Goal: Task Accomplishment & Management: Complete application form

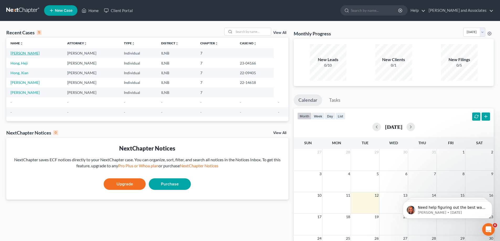
click at [24, 54] on link "[PERSON_NAME]" at bounding box center [25, 53] width 29 height 4
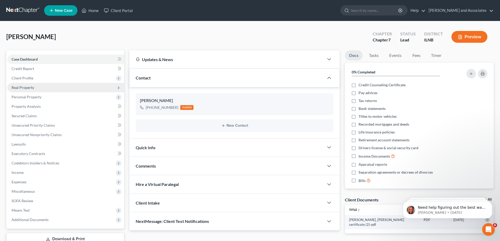
click at [84, 89] on span "Real Property" at bounding box center [65, 87] width 117 height 9
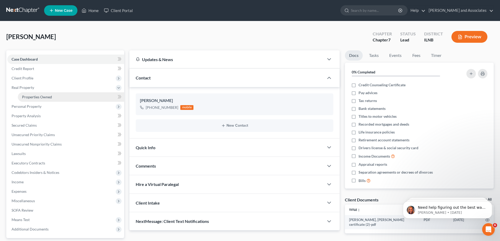
click at [80, 99] on link "Properties Owned" at bounding box center [71, 96] width 106 height 9
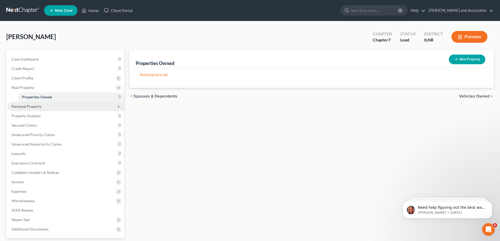
click at [77, 107] on span "Personal Property" at bounding box center [65, 106] width 117 height 9
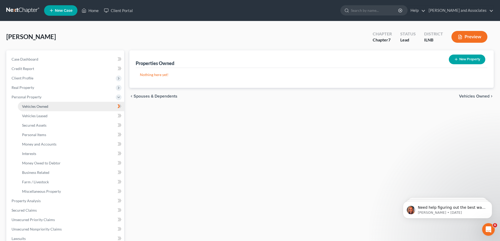
click at [78, 107] on link "Vehicles Owned" at bounding box center [71, 106] width 106 height 9
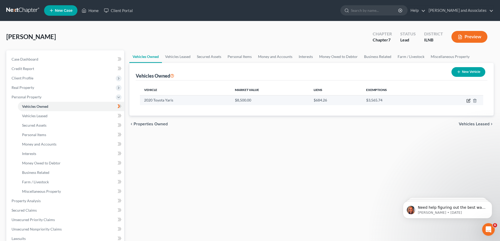
click at [468, 101] on icon "button" at bounding box center [469, 101] width 4 height 4
select select "0"
select select "6"
select select "3"
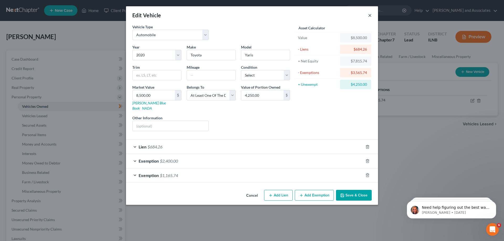
click at [370, 17] on button "×" at bounding box center [370, 15] width 4 height 6
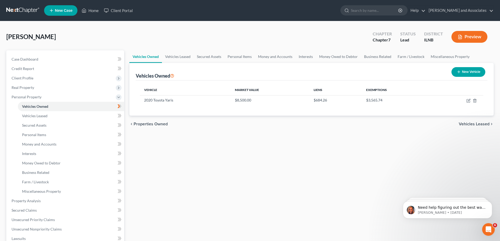
click at [472, 37] on button "Preview" at bounding box center [470, 37] width 36 height 12
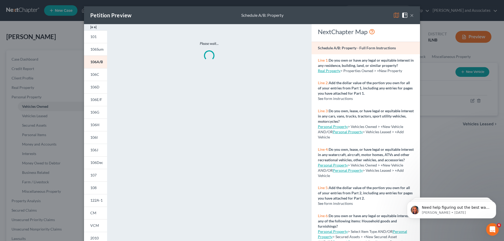
click at [411, 16] on button "×" at bounding box center [412, 15] width 4 height 6
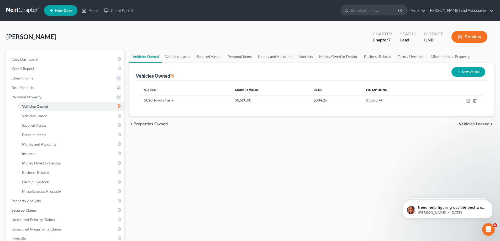
click at [462, 37] on icon "button" at bounding box center [460, 37] width 5 height 5
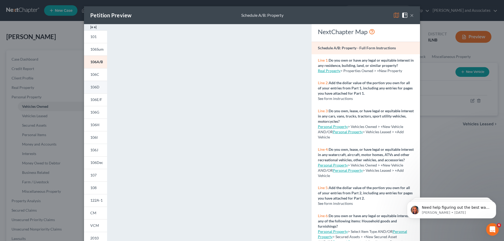
click at [94, 89] on span "106D" at bounding box center [94, 87] width 9 height 4
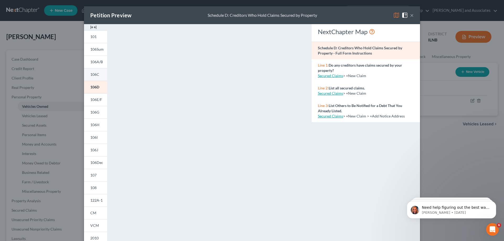
click at [92, 74] on span "106C" at bounding box center [94, 74] width 9 height 4
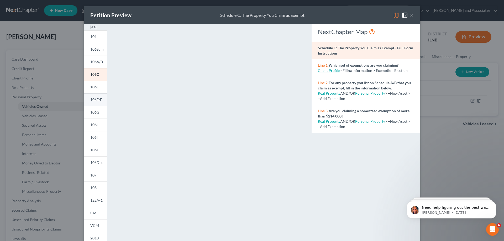
click at [98, 100] on span "106E/F" at bounding box center [96, 99] width 12 height 4
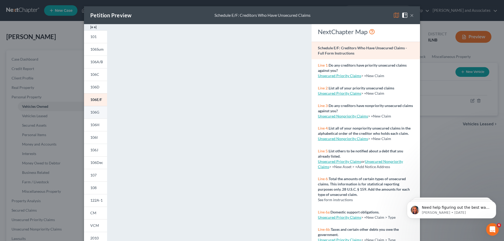
click at [102, 113] on link "106G" at bounding box center [95, 112] width 23 height 13
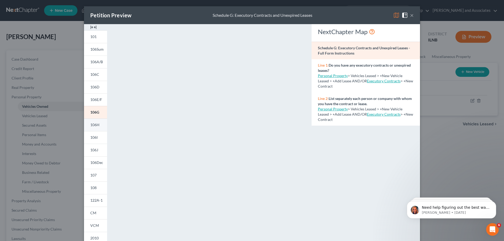
click at [92, 126] on span "106H" at bounding box center [94, 125] width 9 height 4
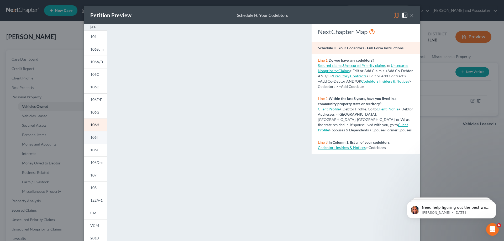
click at [95, 138] on span "106I" at bounding box center [93, 137] width 7 height 4
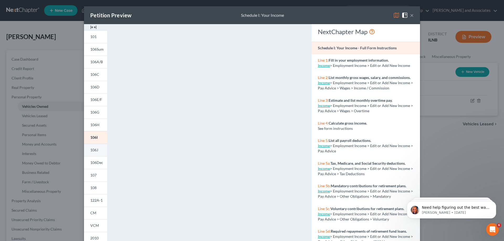
click at [95, 148] on link "106J" at bounding box center [95, 150] width 23 height 13
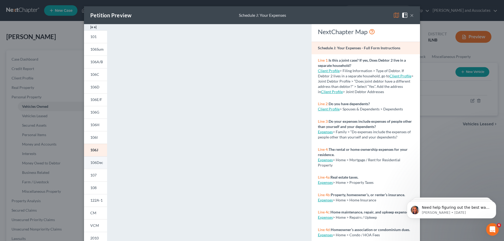
click at [97, 165] on link "106Dec" at bounding box center [95, 163] width 23 height 13
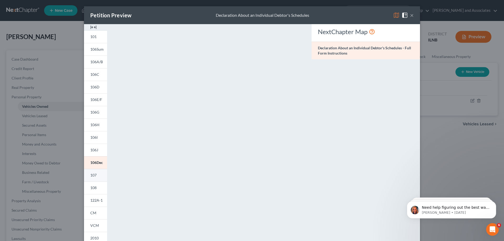
click at [94, 175] on span "107" at bounding box center [93, 175] width 6 height 4
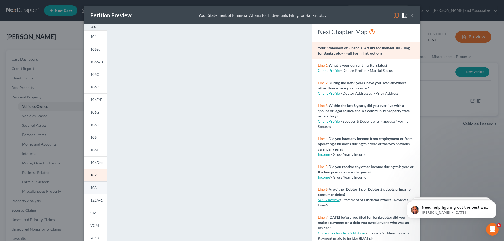
click at [90, 190] on span "108" at bounding box center [93, 188] width 6 height 4
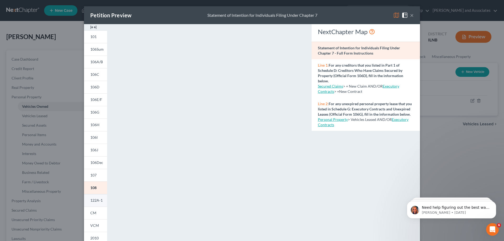
click at [92, 205] on link "122A-1" at bounding box center [95, 200] width 23 height 13
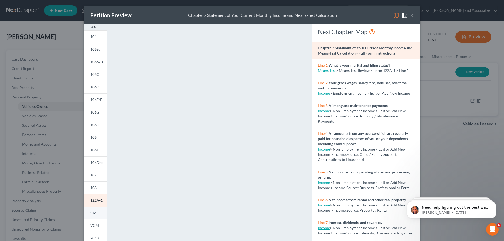
click at [97, 210] on link "CM" at bounding box center [95, 213] width 23 height 13
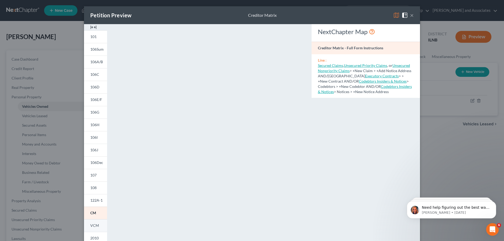
click at [88, 227] on link "VCM" at bounding box center [95, 226] width 23 height 13
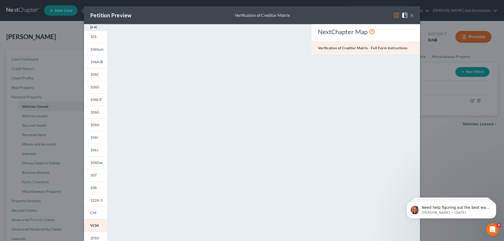
click at [411, 15] on button "×" at bounding box center [412, 15] width 4 height 6
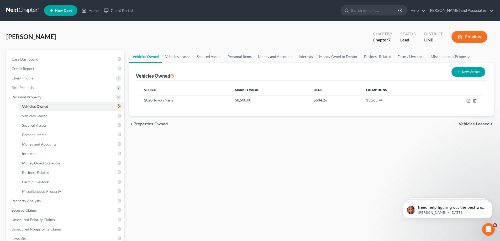
click at [223, 188] on div "Vehicles Owned Vehicles Leased Secured Assets Personal Items Money and Accounts…" at bounding box center [312, 201] width 370 height 303
click at [469, 100] on icon "button" at bounding box center [469, 100] width 2 height 2
select select "0"
select select "6"
select select "3"
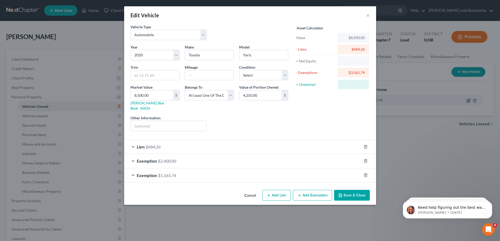
click at [469, 100] on div "Edit Vehicle × Vehicle Type Select Automobile Truck Trailer Watercraft Aircraft…" at bounding box center [250, 120] width 500 height 241
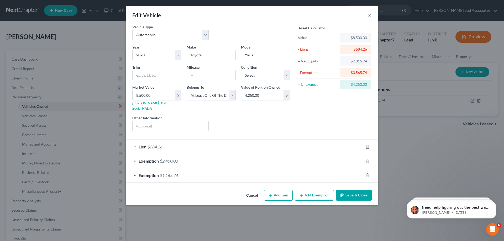
click at [370, 16] on button "×" at bounding box center [370, 15] width 4 height 6
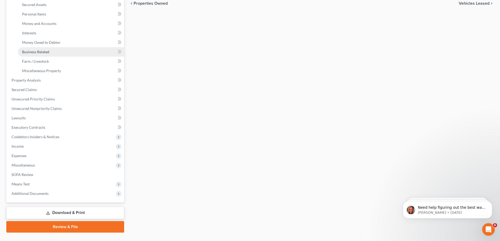
scroll to position [132, 0]
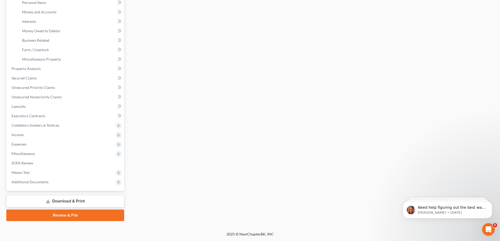
click at [111, 200] on link "Download & Print" at bounding box center [65, 201] width 118 height 12
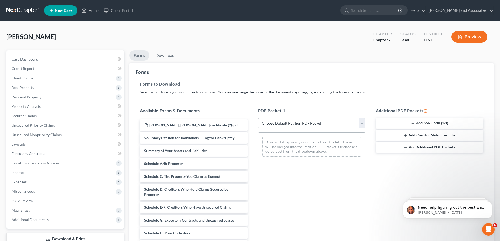
click at [363, 123] on select "Choose Default Petition PDF Packet Complete Bankruptcy Petition (all forms and …" at bounding box center [311, 123] width 107 height 11
select select "4"
click at [258, 118] on select "Choose Default Petition PDF Packet Complete Bankruptcy Petition (all forms and …" at bounding box center [311, 123] width 107 height 11
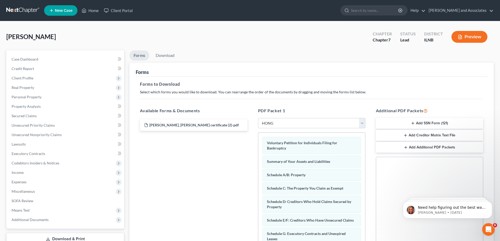
click at [363, 123] on select "Choose Default Petition PDF Packet Complete Bankruptcy Petition (all forms and …" at bounding box center [311, 123] width 107 height 11
click at [200, 126] on div "[PERSON_NAME], [PERSON_NAME] certificate (2)-pdf" at bounding box center [194, 126] width 116 height 12
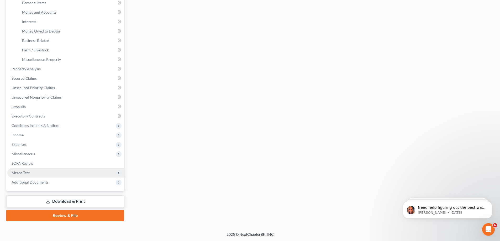
scroll to position [132, 0]
click at [84, 199] on link "Download & Print" at bounding box center [65, 201] width 118 height 12
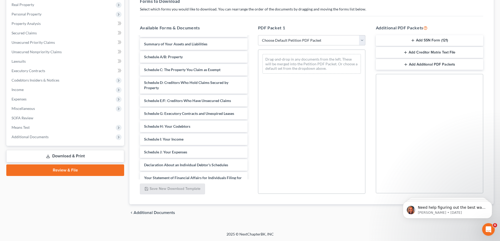
scroll to position [15, 0]
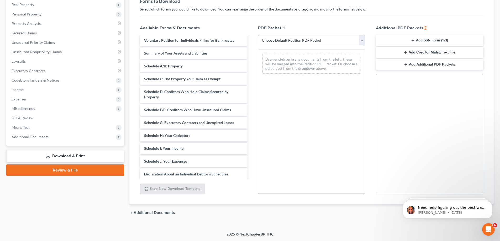
click at [361, 39] on select "Choose Default Petition PDF Packet Complete Bankruptcy Petition (all forms and …" at bounding box center [311, 40] width 107 height 11
click at [343, 21] on div "PDF Packet 1 Choose Default Petition PDF Packet Complete Bankruptcy Petition (a…" at bounding box center [312, 109] width 118 height 178
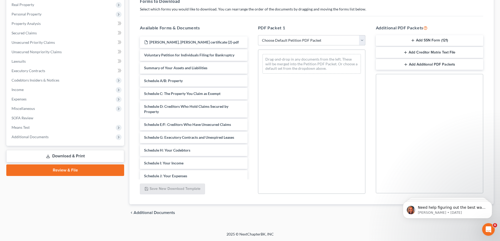
click at [288, 41] on select "Choose Default Petition PDF Packet Complete Bankruptcy Petition (all forms and …" at bounding box center [311, 40] width 107 height 11
click at [323, 149] on div "Drag-and-drop in any documents from the left. These will be merged into the Pet…" at bounding box center [311, 122] width 107 height 144
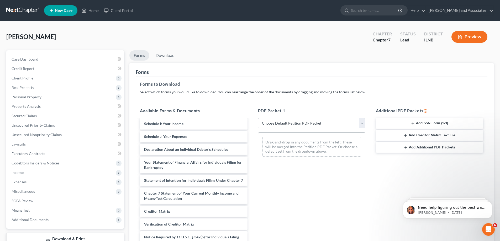
scroll to position [79, 0]
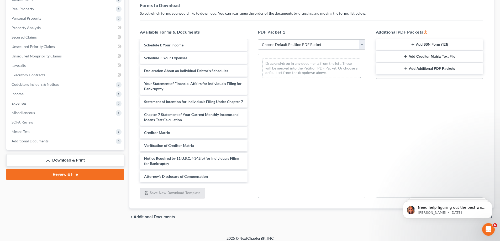
click at [363, 45] on select "Choose Default Petition PDF Packet Complete Bankruptcy Petition (all forms and …" at bounding box center [311, 44] width 107 height 11
select select "0"
click at [258, 39] on select "Choose Default Petition PDF Packet Complete Bankruptcy Petition (all forms and …" at bounding box center [311, 44] width 107 height 11
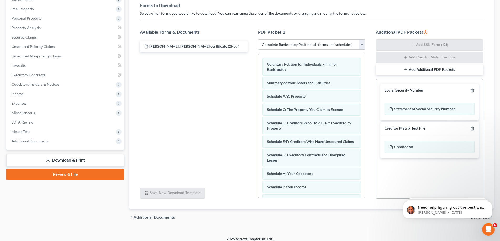
scroll to position [0, 0]
click at [433, 108] on div "Statement of Social Security Number" at bounding box center [430, 109] width 90 height 12
click at [432, 109] on div "Statement of Social Security Number" at bounding box center [430, 109] width 90 height 12
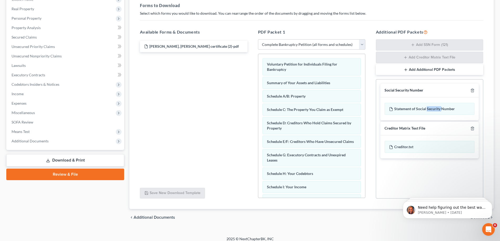
click at [433, 121] on div "Statement of Social Security Number" at bounding box center [430, 108] width 99 height 23
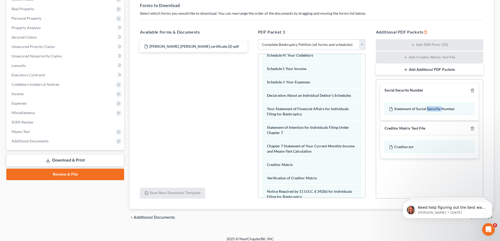
scroll to position [167, 0]
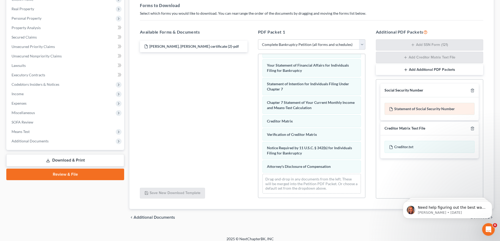
click at [456, 107] on div "Statement of Social Security Number" at bounding box center [430, 109] width 90 height 12
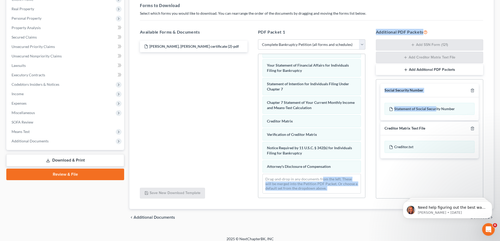
drag, startPoint x: 434, startPoint y: 108, endPoint x: 348, endPoint y: 187, distance: 117.3
click at [323, 181] on div "Available Forms & Documents [PERSON_NAME], [PERSON_NAME] certificate (2)-pdf Sa…" at bounding box center [312, 114] width 354 height 179
click at [350, 196] on div "Voluntary Petition for Individuals Filing for Bankruptcy Summary of Your Assets…" at bounding box center [311, 45] width 107 height 306
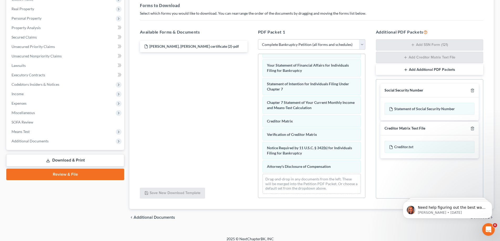
click at [430, 172] on div "Social Security Number Statement of Social Security Number Creditor Matrix Text…" at bounding box center [429, 139] width 107 height 120
click at [439, 70] on button "Add Additional PDF Packets" at bounding box center [429, 69] width 107 height 11
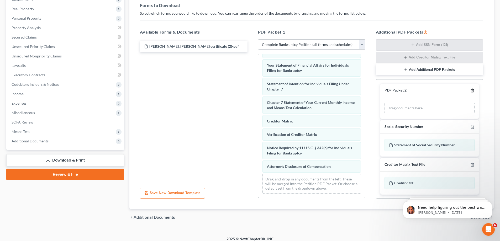
click at [473, 91] on line "button" at bounding box center [473, 91] width 0 height 1
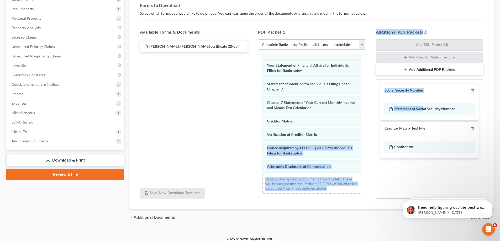
drag, startPoint x: 423, startPoint y: 108, endPoint x: 382, endPoint y: 127, distance: 44.9
click at [373, 131] on div "Additional PDF Packets Add SSN Form (121) Add Creditor Matrix Text File Add Add…" at bounding box center [430, 114] width 118 height 179
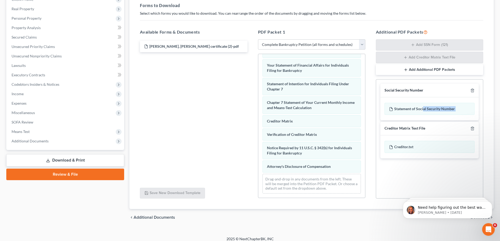
drag, startPoint x: 386, startPoint y: 125, endPoint x: 385, endPoint y: 121, distance: 4.2
click at [386, 124] on div "Creditor Matrix Text File" at bounding box center [430, 129] width 99 height 14
click at [448, 129] on div "Creditor Matrix Text File" at bounding box center [430, 129] width 99 height 14
click at [209, 136] on div "[PERSON_NAME], [PERSON_NAME] certificate (2)-pdf" at bounding box center [194, 111] width 116 height 144
click at [104, 161] on link "Download & Print" at bounding box center [65, 160] width 118 height 12
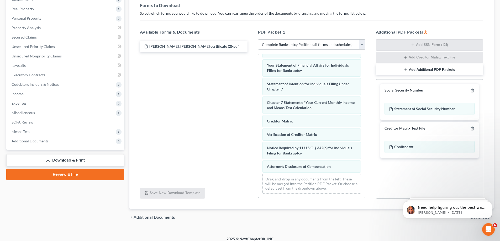
scroll to position [84, 0]
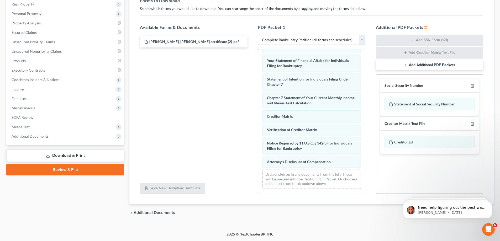
click at [95, 172] on link "Review & File" at bounding box center [65, 170] width 118 height 12
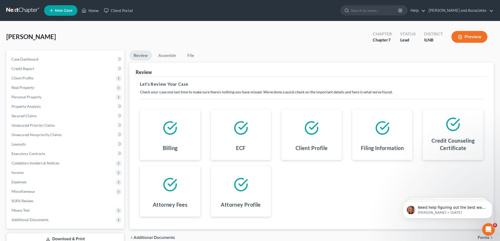
click at [473, 39] on button "Preview" at bounding box center [470, 37] width 36 height 12
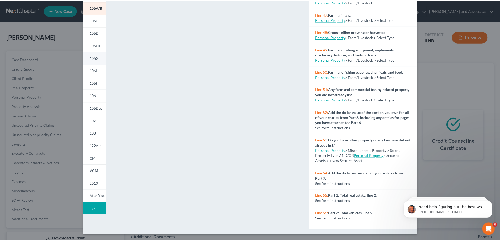
scroll to position [55, 0]
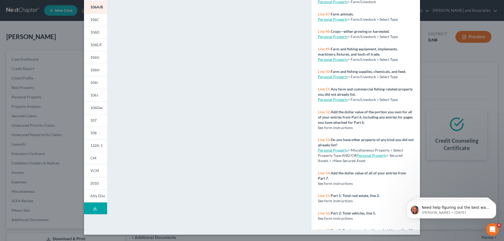
click at [94, 210] on icon at bounding box center [95, 209] width 3 height 1
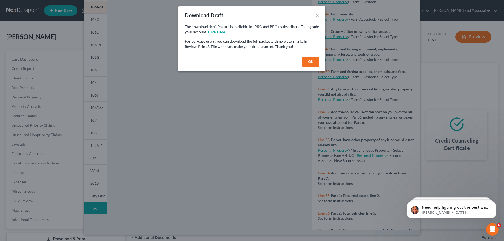
click at [211, 33] on button "click here." at bounding box center [217, 32] width 18 height 4
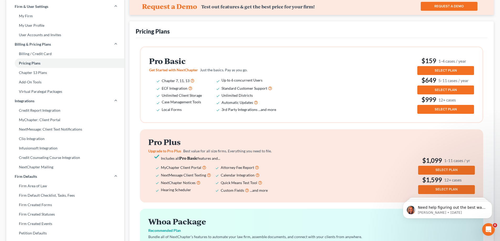
scroll to position [26, 0]
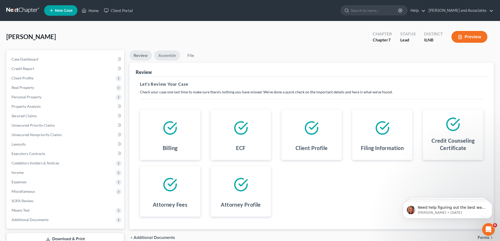
click at [170, 58] on link "Assemble" at bounding box center [167, 55] width 26 height 10
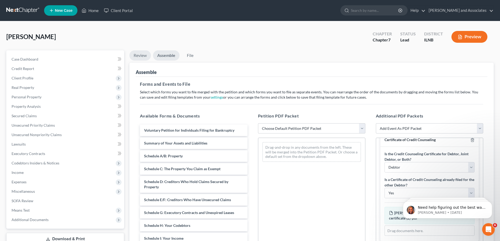
click at [138, 56] on link "Review" at bounding box center [141, 55] width 22 height 10
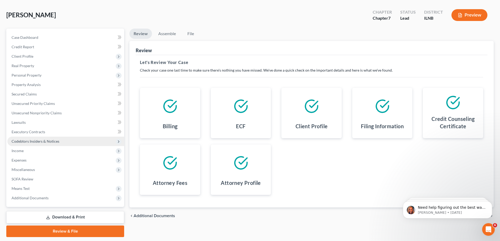
scroll to position [38, 0]
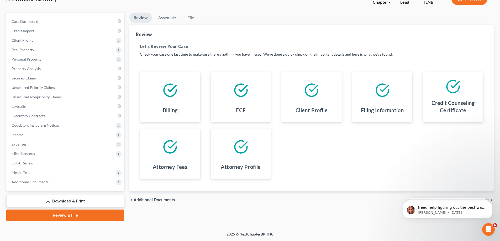
click at [93, 205] on link "Download & Print" at bounding box center [65, 201] width 118 height 12
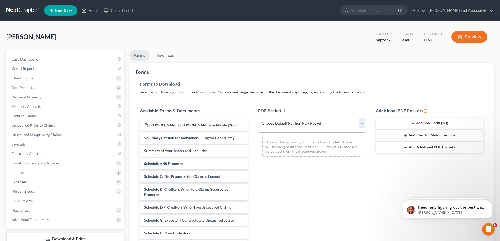
scroll to position [105, 0]
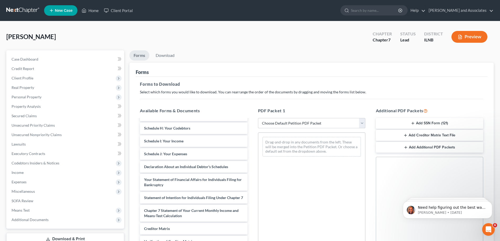
click at [364, 122] on select "Choose Default Petition PDF Packet Complete Bankruptcy Petition (all forms and …" at bounding box center [311, 123] width 107 height 11
select select "0"
click at [258, 118] on select "Choose Default Petition PDF Packet Complete Bankruptcy Petition (all forms and …" at bounding box center [311, 123] width 107 height 11
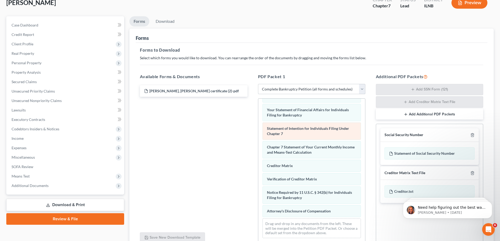
scroll to position [84, 0]
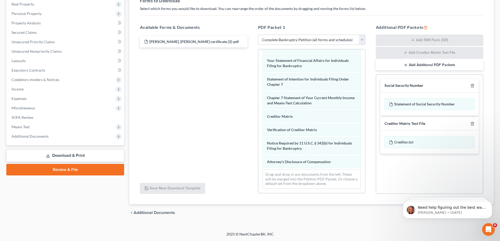
click at [92, 169] on link "Review & File" at bounding box center [65, 170] width 118 height 12
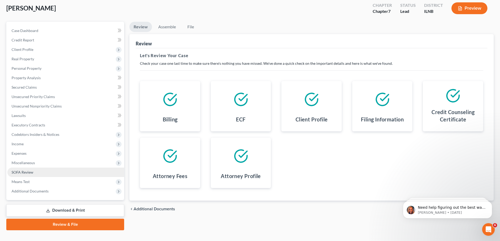
scroll to position [38, 0]
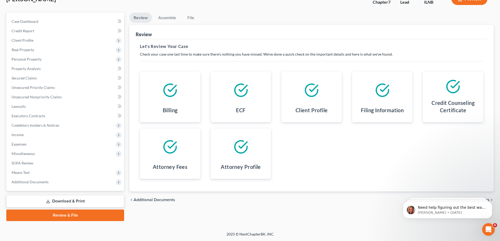
click at [83, 217] on link "Review & File" at bounding box center [65, 216] width 118 height 12
click at [168, 18] on link "Assemble" at bounding box center [167, 18] width 26 height 10
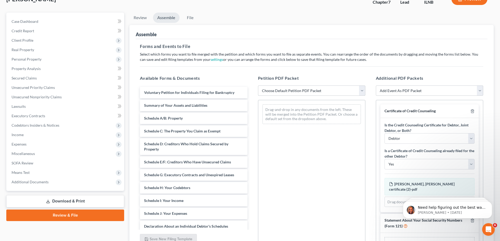
click at [363, 91] on select "Choose Default Petition PDF Packet Emergency Filing (Voluntary Petition and Cre…" at bounding box center [311, 91] width 107 height 11
click at [258, 86] on select "Choose Default Petition PDF Packet Emergency Filing (Voluntary Petition and Cre…" at bounding box center [311, 91] width 107 height 11
click at [362, 92] on select "Choose Default Petition PDF Packet Emergency Filing (Voluntary Petition and Cre…" at bounding box center [311, 91] width 107 height 11
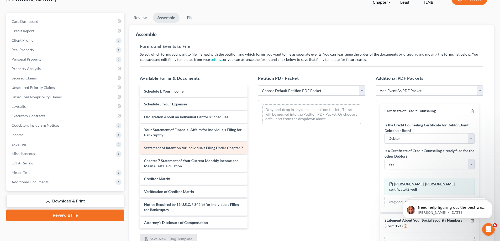
scroll to position [115, 0]
click at [362, 93] on select "Choose Default Petition PDF Packet Emergency Filing (Voluntary Petition and Cre…" at bounding box center [311, 91] width 107 height 11
select select "1"
click at [258, 86] on select "Choose Default Petition PDF Packet Emergency Filing (Voluntary Petition and Cre…" at bounding box center [311, 91] width 107 height 11
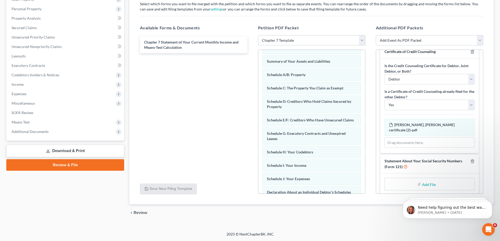
scroll to position [0, 0]
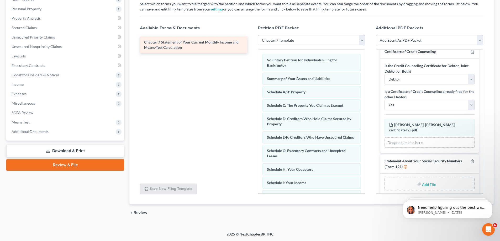
click at [217, 42] on span "Chapter 7 Statement of Your Current Monthly Income and Means-Test Calculation" at bounding box center [191, 45] width 95 height 10
click at [360, 40] on select "Choose Default Petition PDF Packet Emergency Filing (Voluntary Petition and Cre…" at bounding box center [311, 40] width 107 height 11
click at [227, 87] on div "Chapter 7 Statement of Your Current Monthly Income and Means-Test Calculation" at bounding box center [194, 107] width 116 height 144
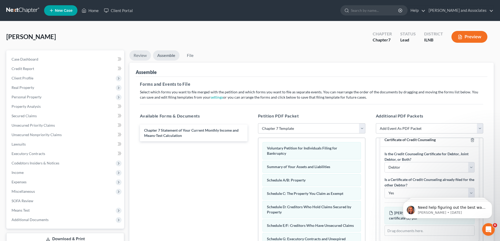
click at [134, 53] on link "Review" at bounding box center [141, 55] width 22 height 10
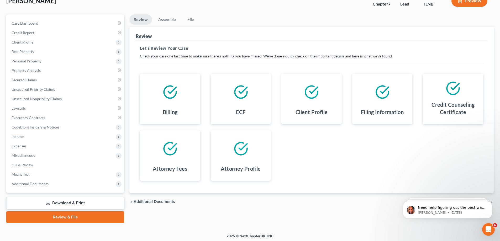
scroll to position [38, 0]
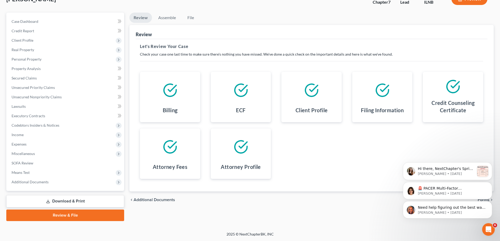
click at [400, 209] on div "Need help figuring out the best way to enter your client's income? Here's a qui…" at bounding box center [448, 186] width 97 height 66
click at [97, 218] on link "Review & File" at bounding box center [65, 216] width 118 height 12
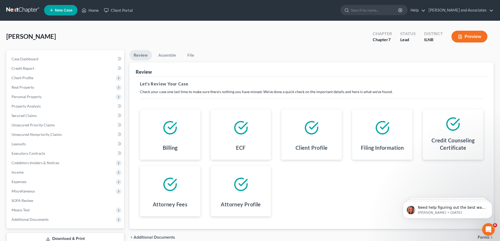
scroll to position [0, 0]
click at [163, 52] on link "Assemble" at bounding box center [167, 55] width 26 height 10
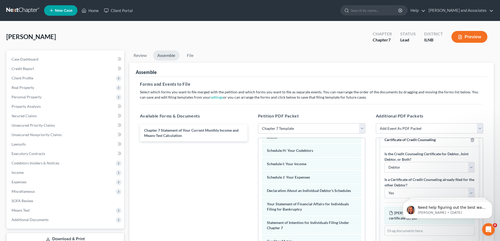
scroll to position [149, 0]
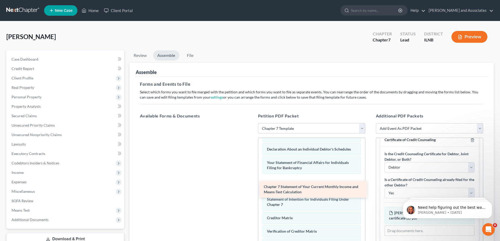
drag, startPoint x: 208, startPoint y: 127, endPoint x: 328, endPoint y: 183, distance: 132.4
click at [252, 123] on div "Chapter 7 Statement of Your Current Monthly Income and Means-Test Calculation C…" at bounding box center [194, 123] width 116 height 0
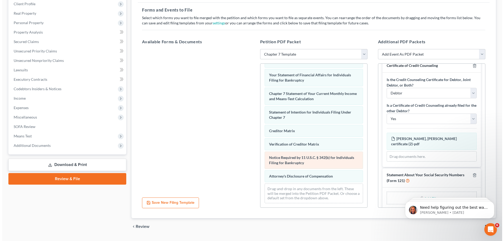
scroll to position [79, 0]
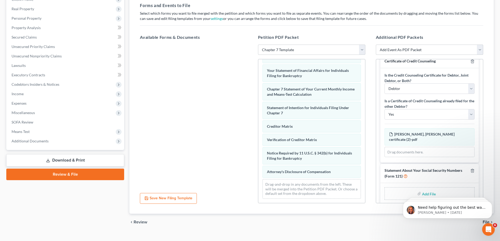
click at [158, 198] on button "Save New Filing Template" at bounding box center [168, 198] width 57 height 11
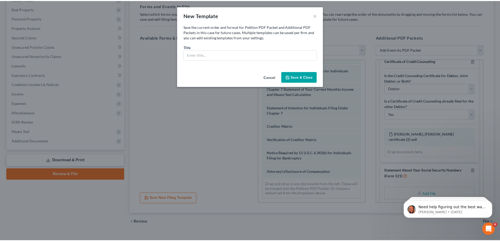
scroll to position [162, 0]
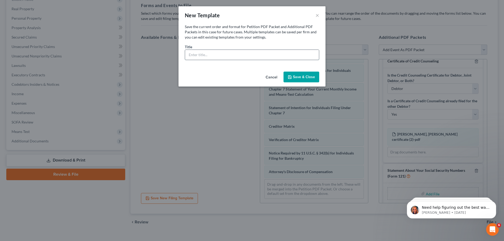
click at [283, 58] on input "text" at bounding box center [252, 55] width 134 height 10
type input "[PERSON_NAME]"
click at [314, 77] on button "Save & Close" at bounding box center [302, 77] width 36 height 11
select select "2"
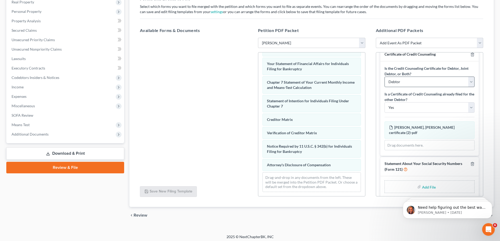
scroll to position [88, 0]
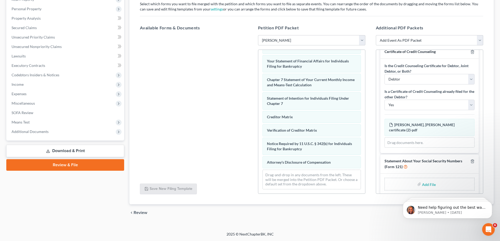
click at [65, 152] on link "Download & Print" at bounding box center [65, 151] width 118 height 12
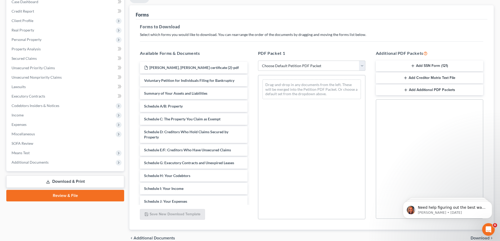
scroll to position [4, 0]
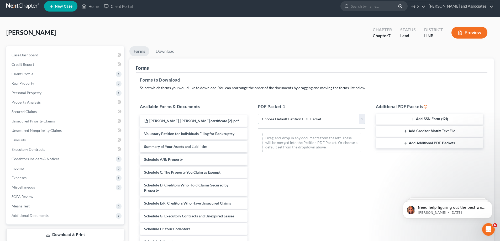
click at [361, 120] on select "Choose Default Petition PDF Packet Complete Bankruptcy Petition (all forms and …" at bounding box center [311, 119] width 107 height 11
select select "0"
click at [258, 114] on select "Choose Default Petition PDF Packet Complete Bankruptcy Petition (all forms and …" at bounding box center [311, 119] width 107 height 11
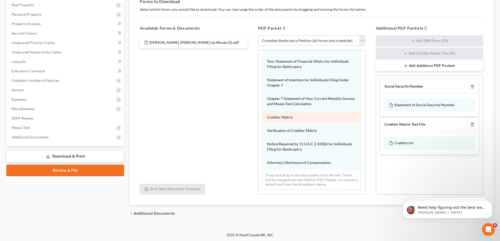
scroll to position [84, 0]
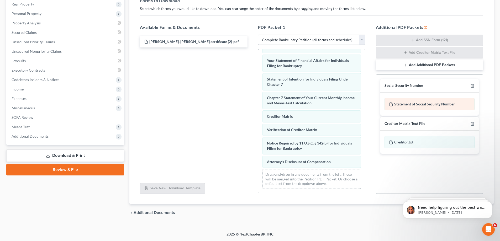
click at [406, 105] on div "Statement of Social Security Number" at bounding box center [430, 104] width 90 height 12
drag, startPoint x: 412, startPoint y: 101, endPoint x: 413, endPoint y: 165, distance: 63.9
click at [389, 165] on div "Social Security Number Statement of Social Security Number Creditor Matrix Text…" at bounding box center [429, 135] width 107 height 120
click at [457, 101] on div "Statement of Social Security Number" at bounding box center [430, 104] width 90 height 12
click at [465, 101] on div "Statement of Social Security Number" at bounding box center [430, 104] width 90 height 12
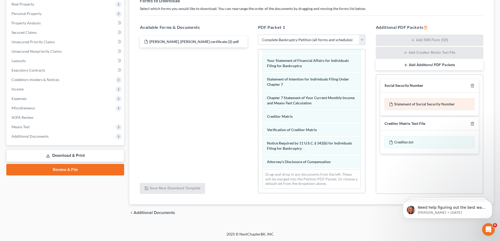
click at [465, 101] on div "Statement of Social Security Number" at bounding box center [430, 104] width 90 height 12
click at [443, 64] on button "Add Additional PDF Packets" at bounding box center [429, 65] width 107 height 11
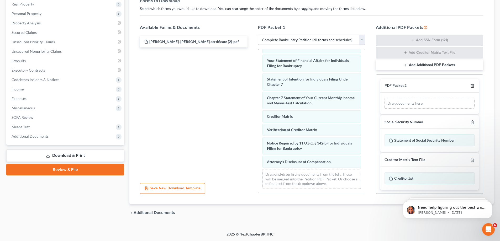
click at [471, 87] on icon "button" at bounding box center [473, 86] width 4 height 4
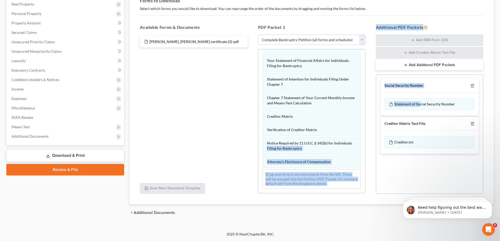
drag, startPoint x: 419, startPoint y: 105, endPoint x: 395, endPoint y: 128, distance: 34.0
click at [373, 139] on div "Additional PDF Packets Add SSN Form (121) Add Creditor Matrix Text File Add Add…" at bounding box center [430, 109] width 118 height 179
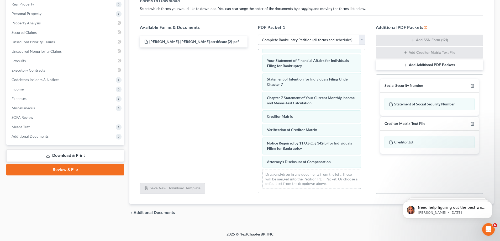
drag, startPoint x: 438, startPoint y: 168, endPoint x: 424, endPoint y: 169, distance: 14.0
click at [436, 168] on div "Social Security Number Statement of Social Security Number Creditor Matrix Text…" at bounding box center [429, 135] width 107 height 120
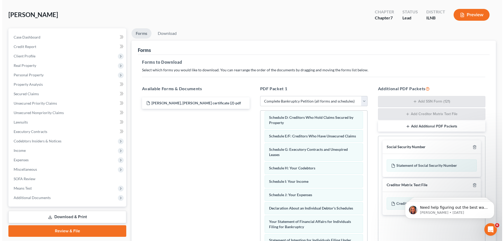
scroll to position [5, 0]
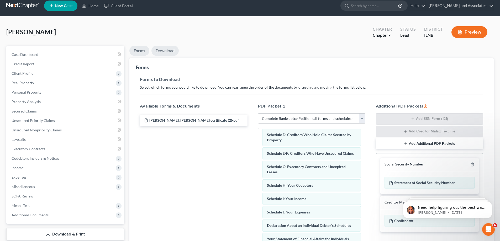
click at [167, 51] on link "Download" at bounding box center [165, 51] width 27 height 10
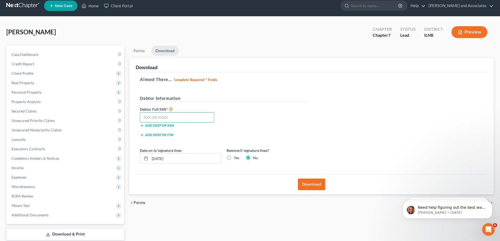
click at [156, 117] on input "text" at bounding box center [177, 117] width 74 height 11
click at [147, 118] on input "text" at bounding box center [177, 117] width 74 height 11
type input "378-67-1684"
click at [245, 118] on div "Debtor Full SSN * 378-67-1684 Add debtor SSN" at bounding box center [223, 119] width 173 height 26
click at [318, 184] on button "Download" at bounding box center [311, 185] width 27 height 12
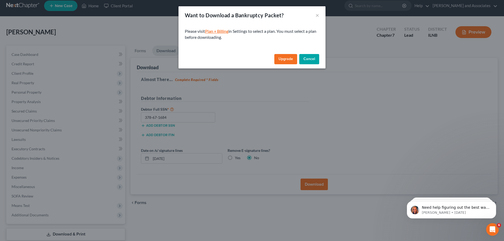
click at [224, 30] on link "Plan + Billing" at bounding box center [216, 31] width 23 height 5
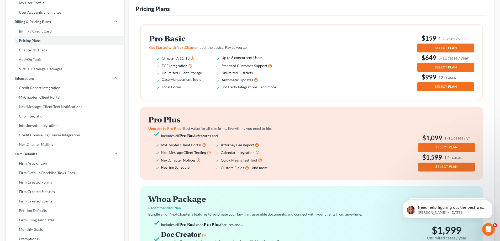
scroll to position [51, 0]
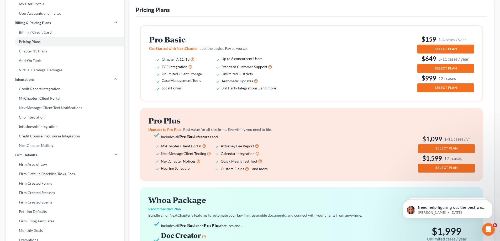
click at [462, 45] on button "SELECT PLAN" at bounding box center [446, 49] width 57 height 9
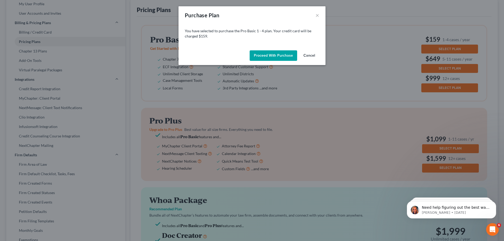
click at [284, 56] on button "Proceed with Purchase" at bounding box center [274, 55] width 48 height 11
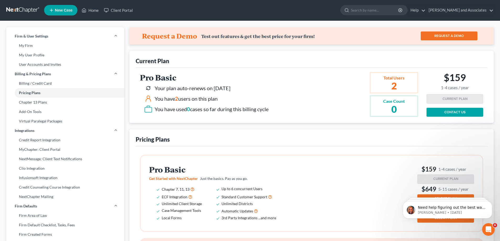
scroll to position [0, 0]
click at [197, 100] on div "You have 2 users on this plan" at bounding box center [186, 99] width 63 height 8
click at [237, 97] on div "You have 2 users on this plan" at bounding box center [206, 99] width 125 height 8
click at [249, 111] on div "You have used 0 cases so far during this billing cycle" at bounding box center [212, 110] width 114 height 8
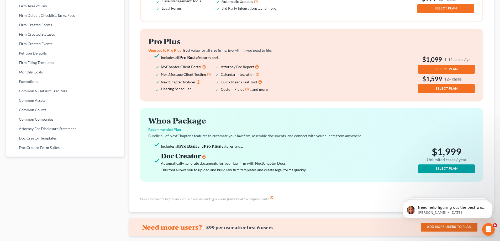
scroll to position [262, 0]
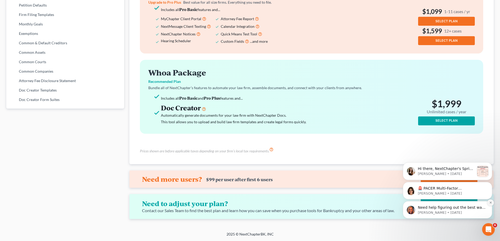
click at [491, 202] on icon "Dismiss notification" at bounding box center [491, 202] width 3 height 3
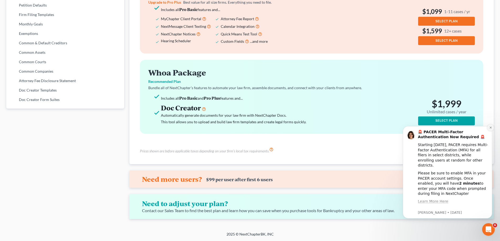
click at [491, 128] on icon "Dismiss notification" at bounding box center [491, 128] width 2 height 2
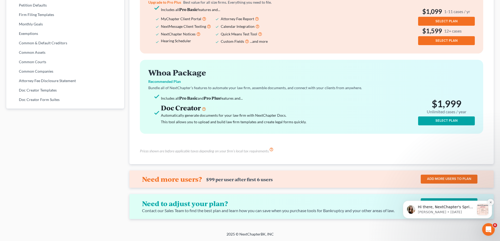
click at [491, 203] on icon "Dismiss notification" at bounding box center [491, 202] width 3 height 3
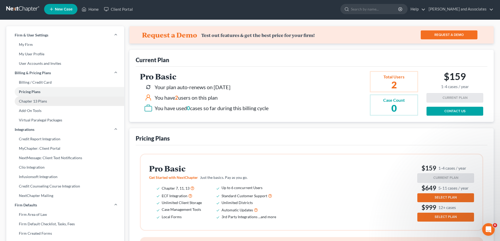
scroll to position [0, 0]
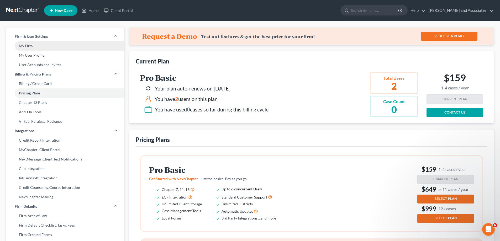
click at [69, 46] on link "My Firm" at bounding box center [65, 45] width 118 height 9
select select "24"
select select "14"
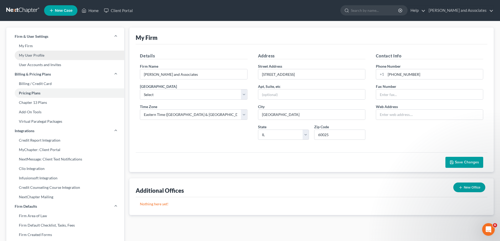
click at [59, 56] on link "My User Profile" at bounding box center [65, 55] width 118 height 9
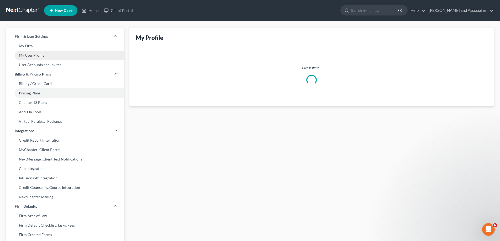
select select "14"
select select "paralegal"
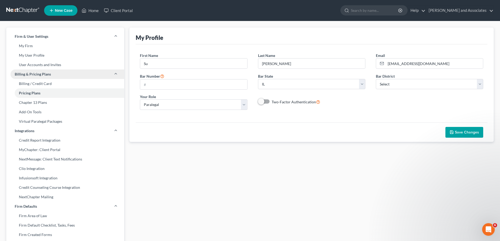
click at [69, 75] on link "Billing & Pricing Plans" at bounding box center [65, 74] width 118 height 9
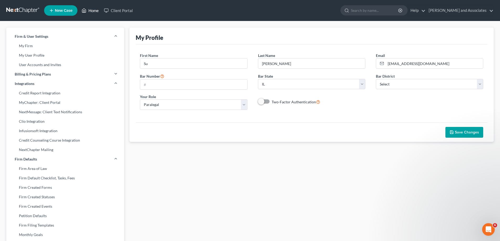
click at [91, 8] on link "Home" at bounding box center [90, 10] width 22 height 9
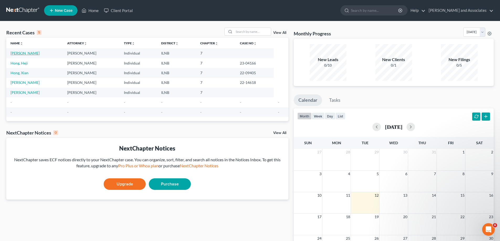
click at [20, 54] on link "[PERSON_NAME]" at bounding box center [25, 53] width 29 height 4
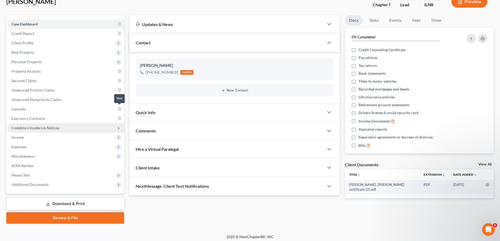
scroll to position [38, 0]
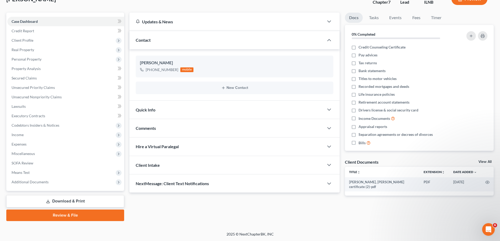
click at [100, 217] on link "Review & File" at bounding box center [65, 216] width 118 height 12
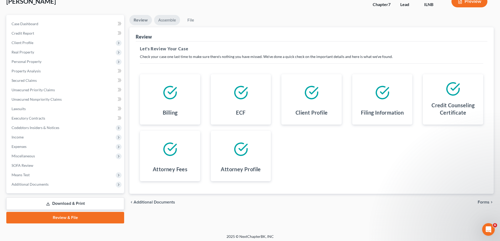
scroll to position [38, 0]
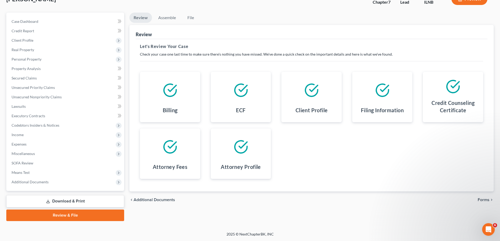
click at [112, 201] on link "Download & Print" at bounding box center [65, 201] width 118 height 12
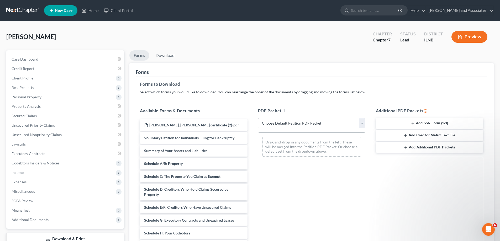
click at [362, 125] on select "Choose Default Petition PDF Packet Complete Bankruptcy Petition (all forms and …" at bounding box center [311, 123] width 107 height 11
select select "0"
click at [258, 118] on select "Choose Default Petition PDF Packet Complete Bankruptcy Petition (all forms and …" at bounding box center [311, 123] width 107 height 11
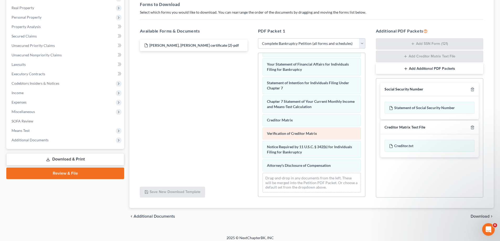
scroll to position [84, 0]
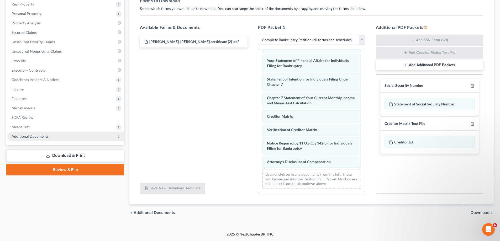
click at [111, 137] on span "Additional Documents" at bounding box center [65, 136] width 117 height 9
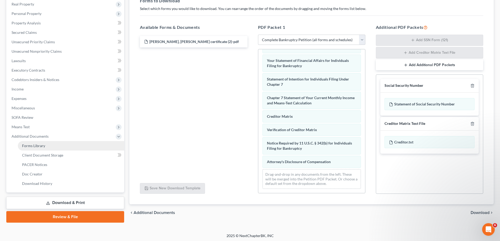
click at [96, 146] on link "Forms Library" at bounding box center [71, 145] width 106 height 9
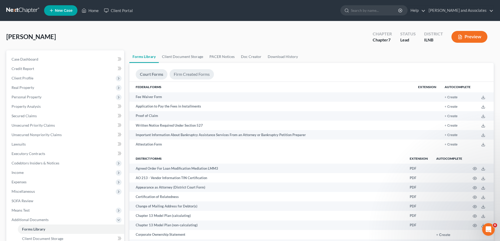
click at [195, 78] on link "Firm Created Forms" at bounding box center [192, 74] width 44 height 10
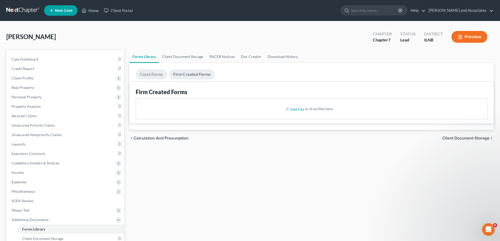
click at [156, 73] on link "Court Forms" at bounding box center [151, 74] width 31 height 10
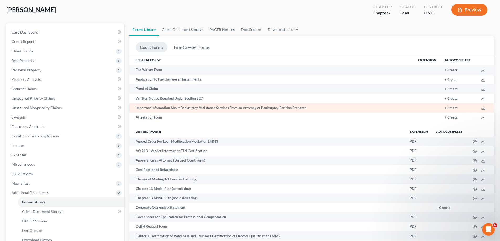
scroll to position [26, 0]
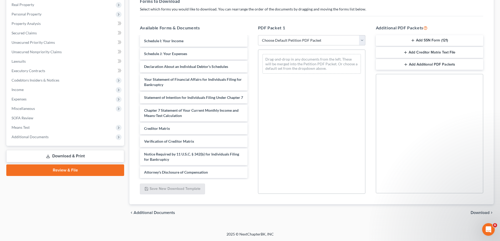
scroll to position [128, 0]
click at [188, 175] on div "Attorney's Disclosure of Compensation" at bounding box center [193, 173] width 107 height 12
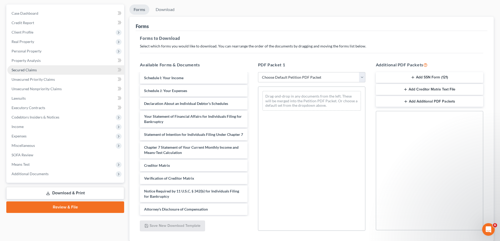
scroll to position [83, 0]
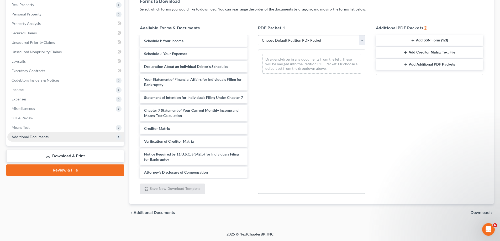
click at [96, 135] on span "Additional Documents" at bounding box center [65, 136] width 117 height 9
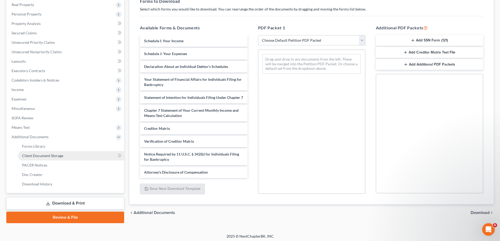
click at [97, 156] on link "Client Document Storage" at bounding box center [71, 155] width 106 height 9
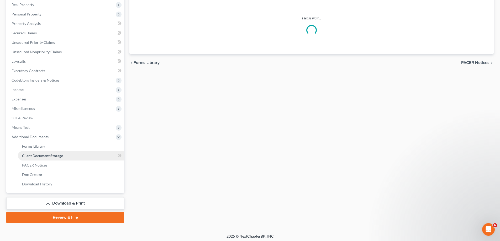
scroll to position [8, 0]
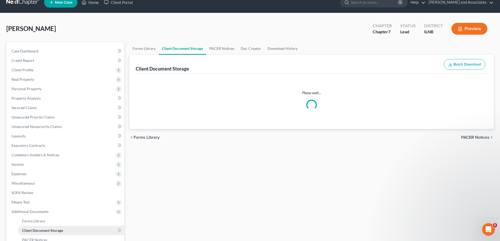
select select "0"
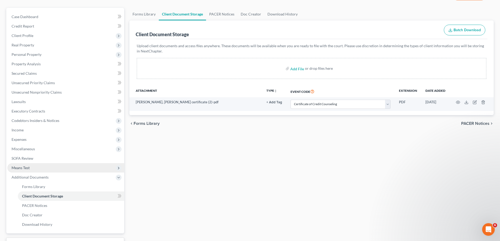
scroll to position [79, 0]
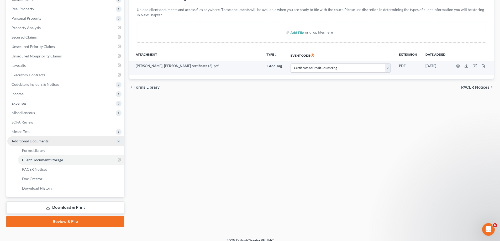
click at [50, 142] on span "Additional Documents" at bounding box center [65, 141] width 117 height 9
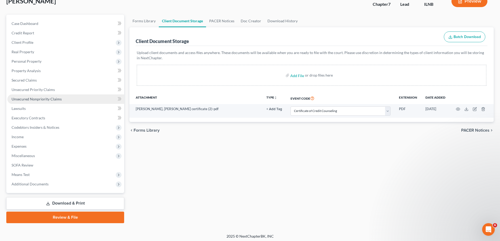
scroll to position [38, 0]
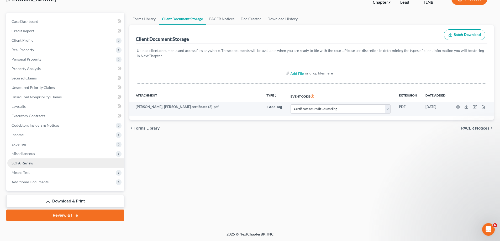
click at [62, 160] on link "SOFA Review" at bounding box center [65, 163] width 117 height 9
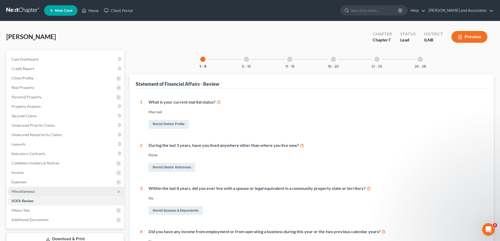
click at [72, 192] on span "Miscellaneous" at bounding box center [65, 191] width 117 height 9
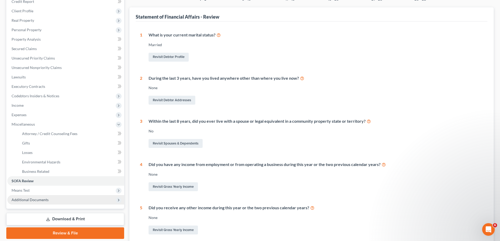
scroll to position [79, 0]
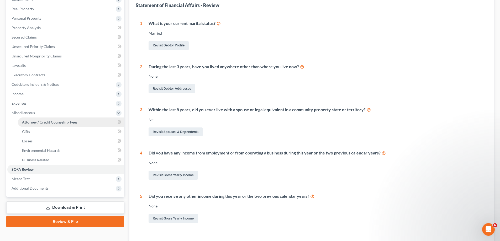
click at [76, 123] on span "Attorney / Credit Counseling Fees" at bounding box center [49, 122] width 55 height 4
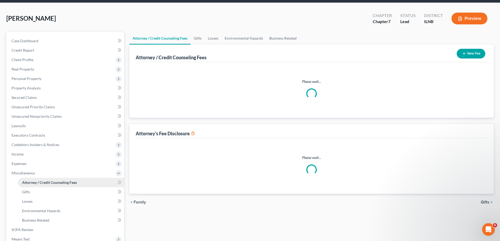
scroll to position [2, 0]
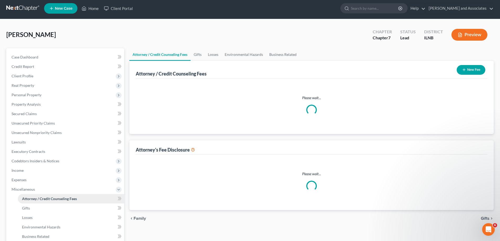
select select "0"
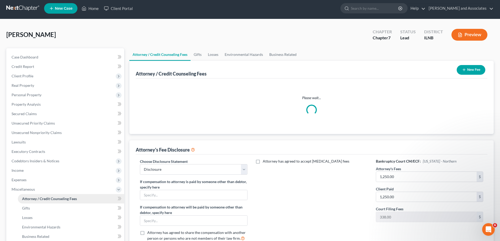
scroll to position [0, 0]
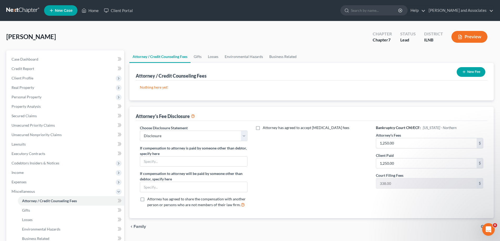
click at [263, 128] on label "Attorney has agreed to accept [MEDICAL_DATA] fees" at bounding box center [306, 127] width 87 height 5
click at [265, 128] on input "Attorney has agreed to accept [MEDICAL_DATA] fees" at bounding box center [266, 126] width 3 height 3
checkbox input "true"
click at [342, 141] on input "text" at bounding box center [308, 140] width 101 height 10
click at [336, 176] on div "Attorney has agreed to accept [MEDICAL_DATA] fees 1,200 $ Hourly Fee $" at bounding box center [312, 168] width 118 height 87
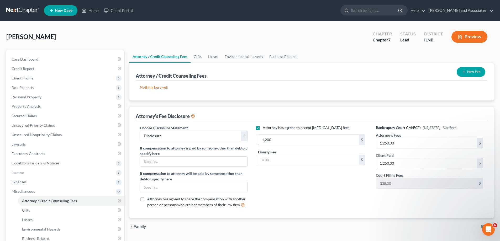
click at [350, 146] on div "1,200 $ Hourly Fee $" at bounding box center [312, 152] width 113 height 35
click at [272, 139] on input "1,200" at bounding box center [308, 140] width 101 height 10
type input "1,250"
click at [276, 191] on div "Attorney has agreed to accept [MEDICAL_DATA] fees 1,250 $ Hourly Fee $" at bounding box center [312, 168] width 118 height 87
click at [296, 188] on div "Attorney has agreed to accept [MEDICAL_DATA] fees 1,250 $ Hourly Fee $" at bounding box center [312, 168] width 118 height 87
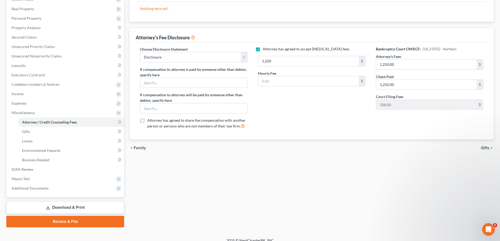
scroll to position [85, 0]
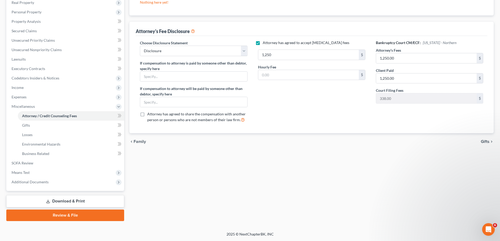
click at [75, 200] on link "Download & Print" at bounding box center [65, 201] width 118 height 12
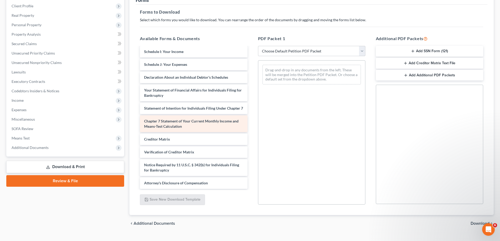
scroll to position [79, 0]
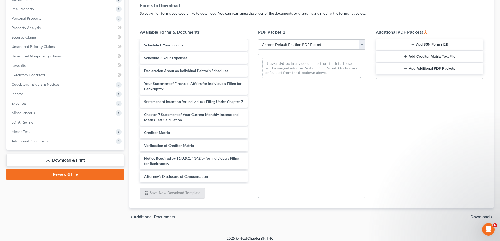
click at [364, 45] on select "Choose Default Petition PDF Packet Complete Bankruptcy Petition (all forms and …" at bounding box center [311, 44] width 107 height 11
select select "0"
click at [258, 39] on select "Choose Default Petition PDF Packet Complete Bankruptcy Petition (all forms and …" at bounding box center [311, 44] width 107 height 11
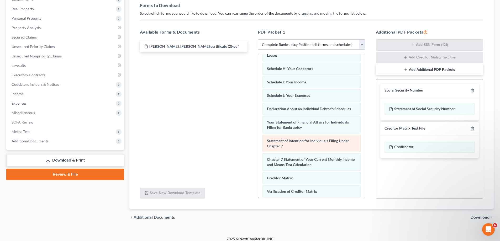
scroll to position [167, 0]
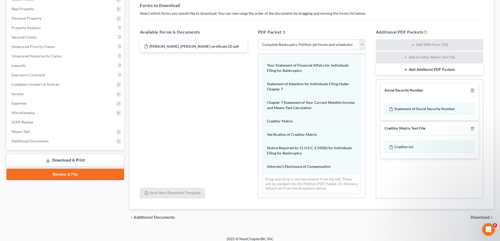
click at [96, 175] on link "Review & File" at bounding box center [65, 175] width 118 height 12
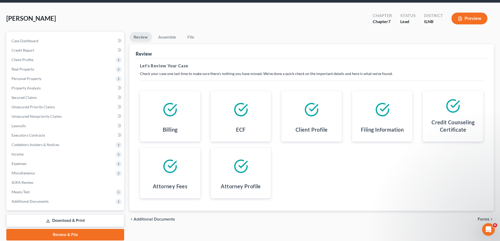
scroll to position [38, 0]
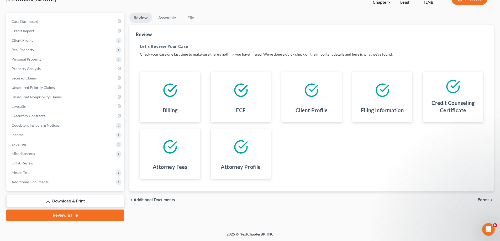
click at [74, 200] on link "Download & Print" at bounding box center [65, 201] width 118 height 12
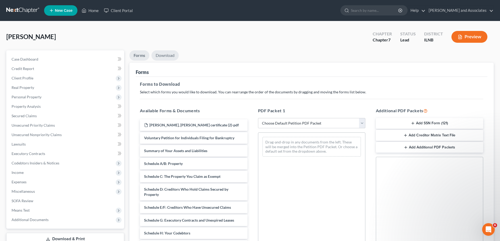
click at [165, 53] on link "Download" at bounding box center [165, 55] width 27 height 10
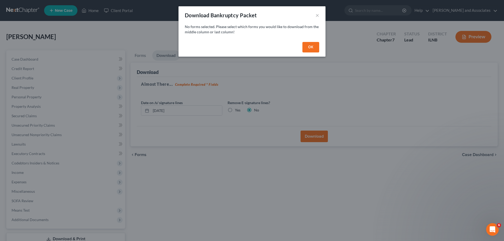
click at [313, 48] on button "OK" at bounding box center [311, 47] width 17 height 11
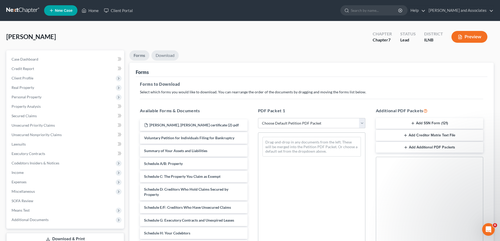
click at [173, 57] on link "Download" at bounding box center [165, 55] width 27 height 10
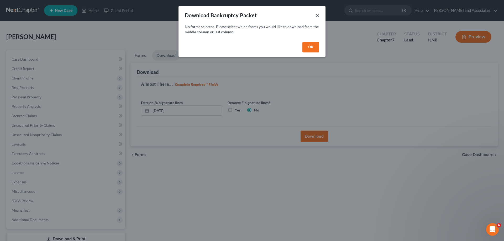
click at [319, 16] on div "Download Bankruptcy Packet ×" at bounding box center [252, 15] width 147 height 18
click at [318, 15] on button "×" at bounding box center [318, 15] width 4 height 6
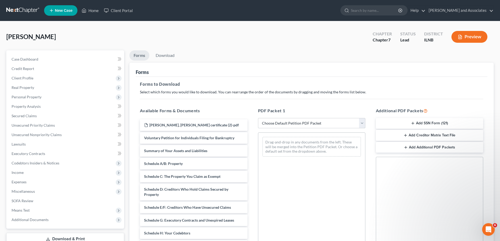
click at [365, 123] on select "Choose Default Petition PDF Packet Complete Bankruptcy Petition (all forms and …" at bounding box center [311, 123] width 107 height 11
select select "0"
click at [258, 118] on select "Choose Default Petition PDF Packet Complete Bankruptcy Petition (all forms and …" at bounding box center [311, 123] width 107 height 11
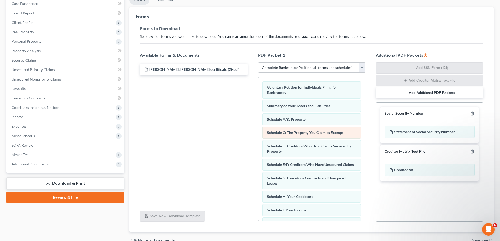
scroll to position [84, 0]
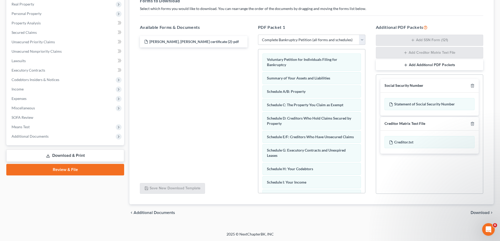
click at [480, 211] on span "Download" at bounding box center [480, 213] width 19 height 4
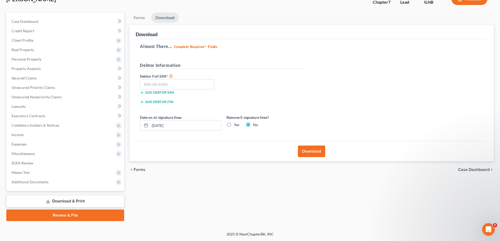
scroll to position [38, 0]
click at [150, 87] on input "text" at bounding box center [177, 84] width 74 height 11
type input "378-67-1684"
click at [320, 153] on button "Download" at bounding box center [311, 152] width 27 height 12
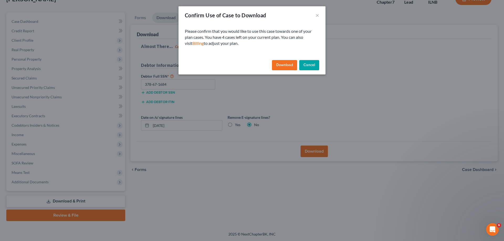
click at [287, 62] on button "Download" at bounding box center [284, 65] width 25 height 11
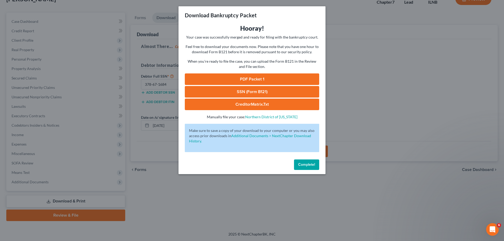
click at [306, 77] on link "PDF Packet 1" at bounding box center [252, 80] width 134 height 12
click at [230, 89] on link "SSN (Form B121)" at bounding box center [252, 92] width 134 height 12
click at [265, 105] on link "CreditorMatrix.txt" at bounding box center [252, 105] width 134 height 12
drag, startPoint x: 312, startPoint y: 163, endPoint x: 316, endPoint y: 131, distance: 32.6
click at [312, 163] on span "Complete!" at bounding box center [306, 165] width 17 height 4
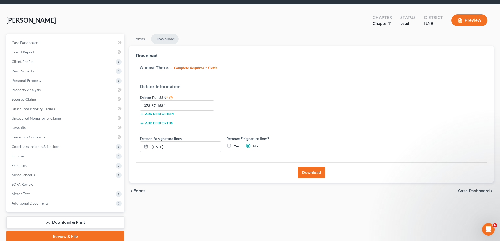
scroll to position [0, 0]
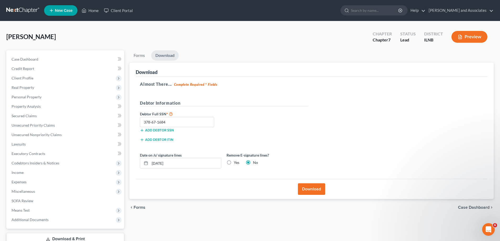
click at [183, 220] on div "Forms Download Forms Forms to Download Select which forms you would like to dow…" at bounding box center [312, 154] width 370 height 209
